Goal: Information Seeking & Learning: Learn about a topic

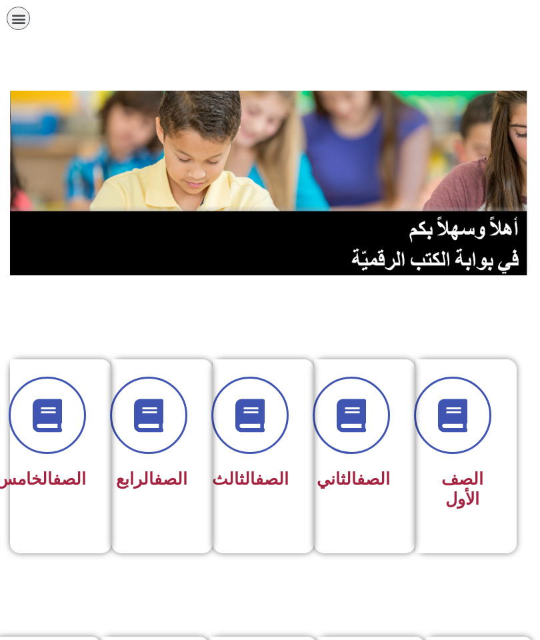
scroll to position [638, 0]
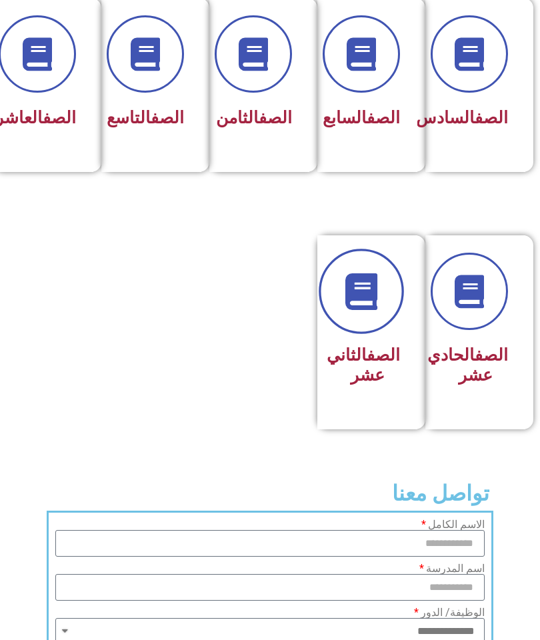
click at [361, 334] on link at bounding box center [361, 291] width 85 height 85
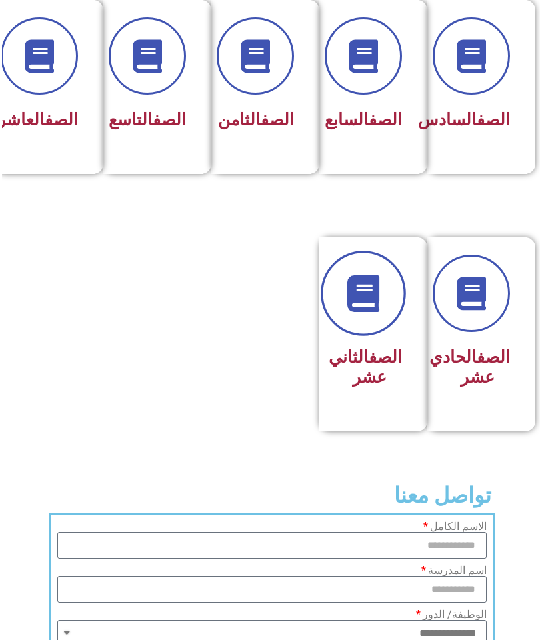
scroll to position [630, 0]
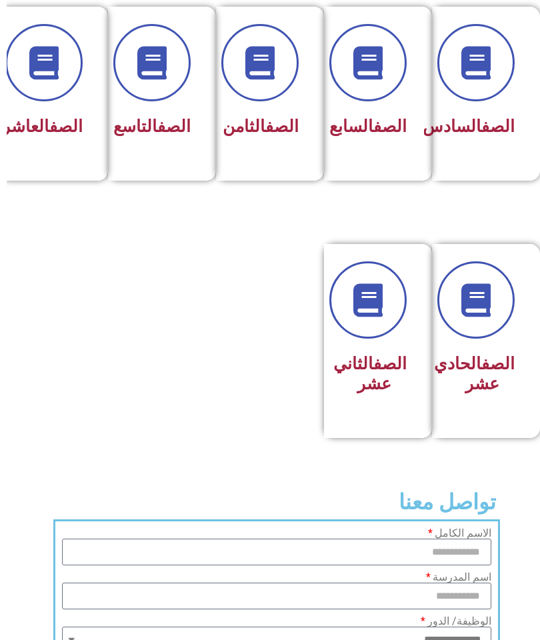
click at [379, 373] on link "الصف" at bounding box center [383, 363] width 33 height 19
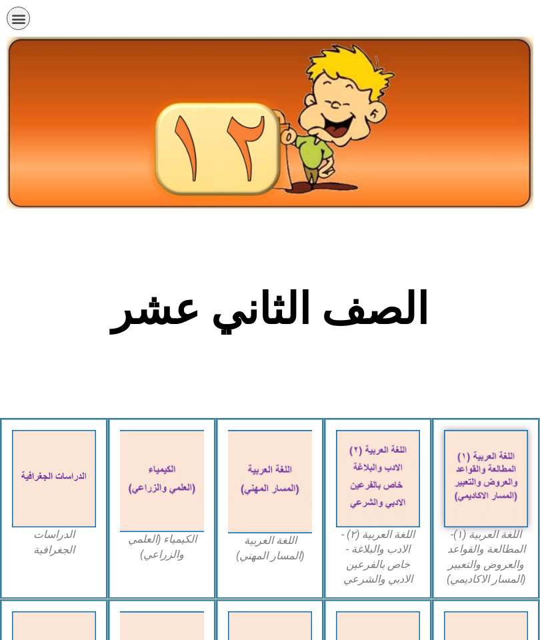
click at [496, 491] on img at bounding box center [486, 479] width 84 height 98
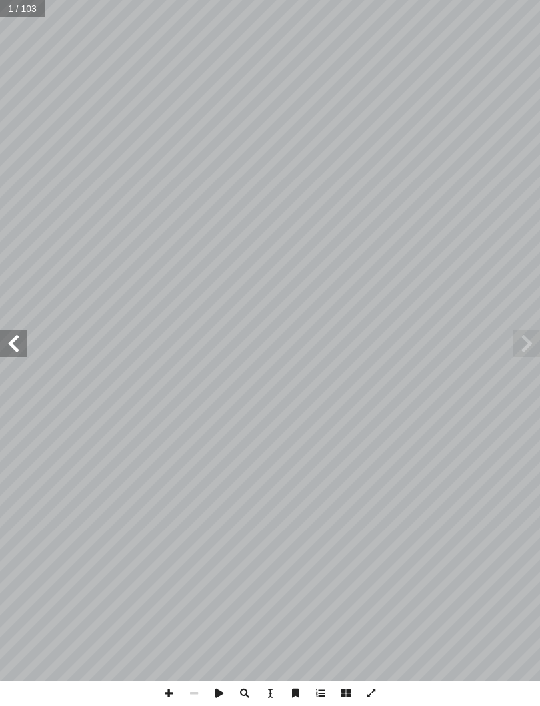
click at [8, 335] on span at bounding box center [13, 344] width 27 height 27
click at [23, 335] on span at bounding box center [13, 344] width 27 height 27
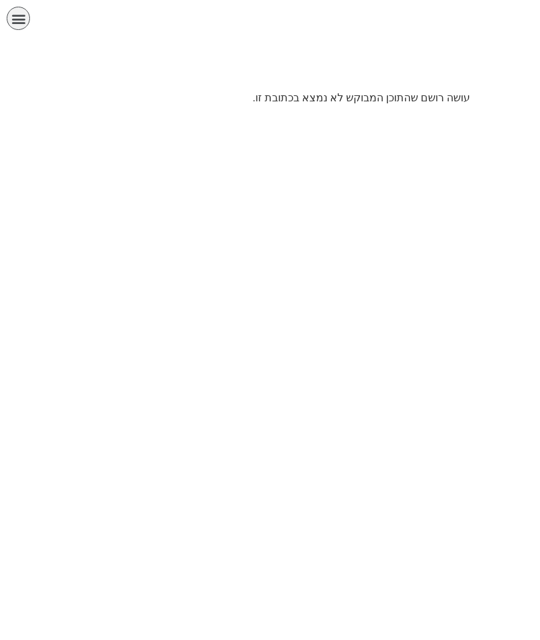
click at [29, 15] on div "תפריט" at bounding box center [18, 18] width 23 height 23
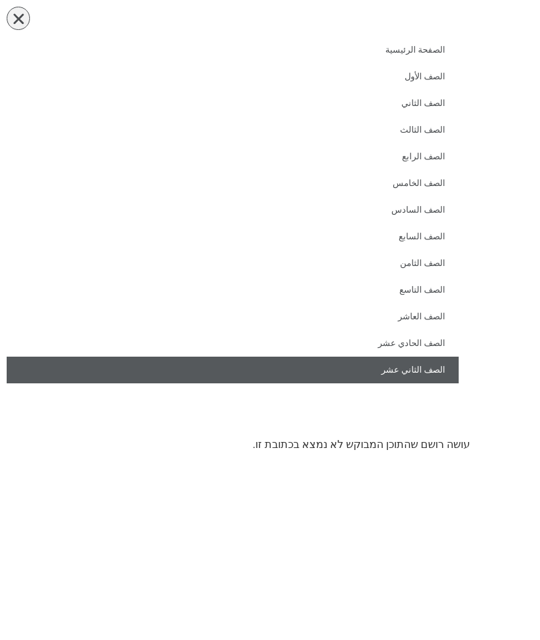
click at [431, 375] on link "الصف الثاني عشر" at bounding box center [233, 370] width 452 height 27
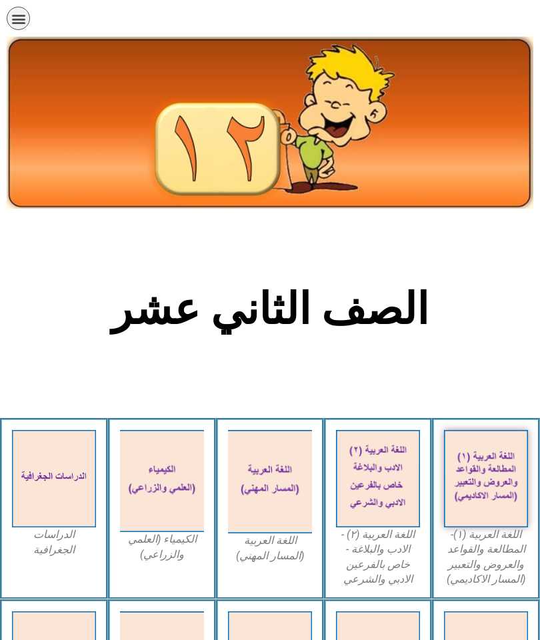
click at [375, 524] on img at bounding box center [378, 479] width 84 height 98
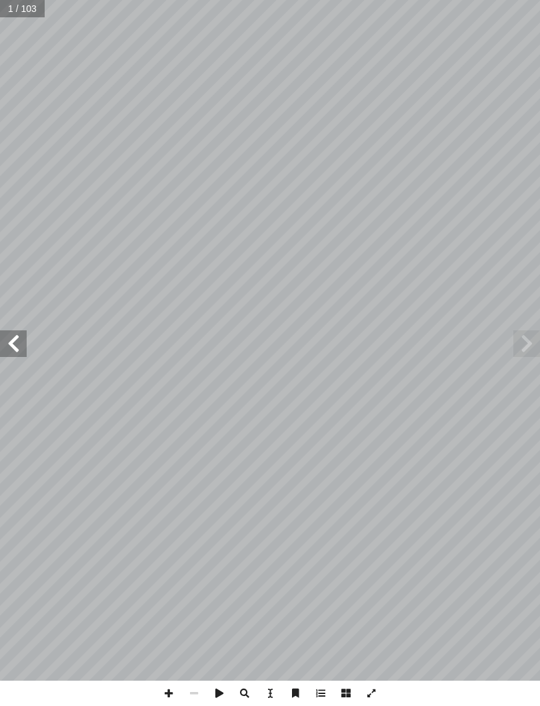
click at [19, 341] on span at bounding box center [13, 344] width 27 height 27
click at [26, 338] on span at bounding box center [13, 344] width 27 height 27
click at [35, 13] on input "text" at bounding box center [27, 8] width 54 height 17
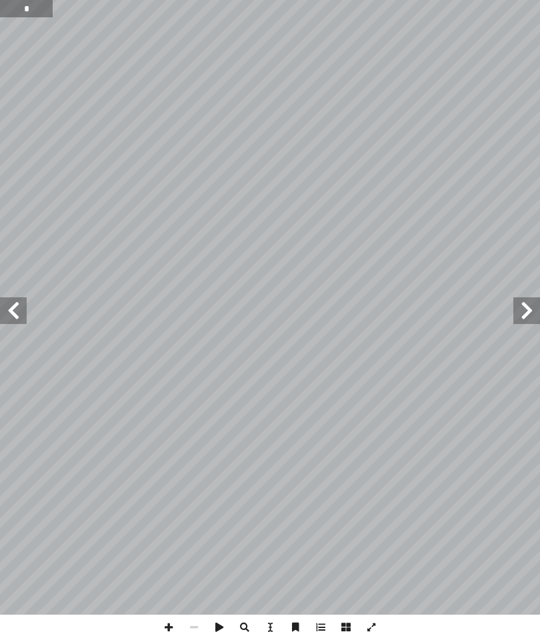
type input "**"
click at [17, 2] on input "text" at bounding box center [27, 8] width 54 height 17
type input "**"
click at [7, 305] on span at bounding box center [13, 310] width 27 height 27
click at [9, 314] on span at bounding box center [13, 310] width 27 height 27
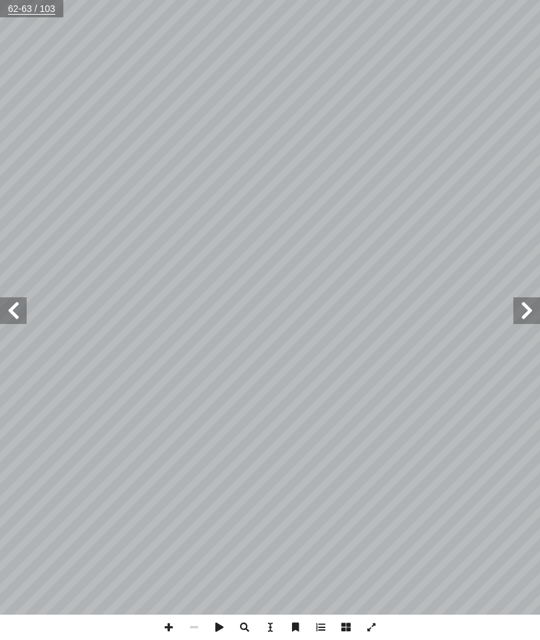
click at [21, 314] on span at bounding box center [13, 310] width 27 height 27
click at [528, 299] on span at bounding box center [526, 310] width 27 height 27
